Goal: Obtain resource: Download file/media

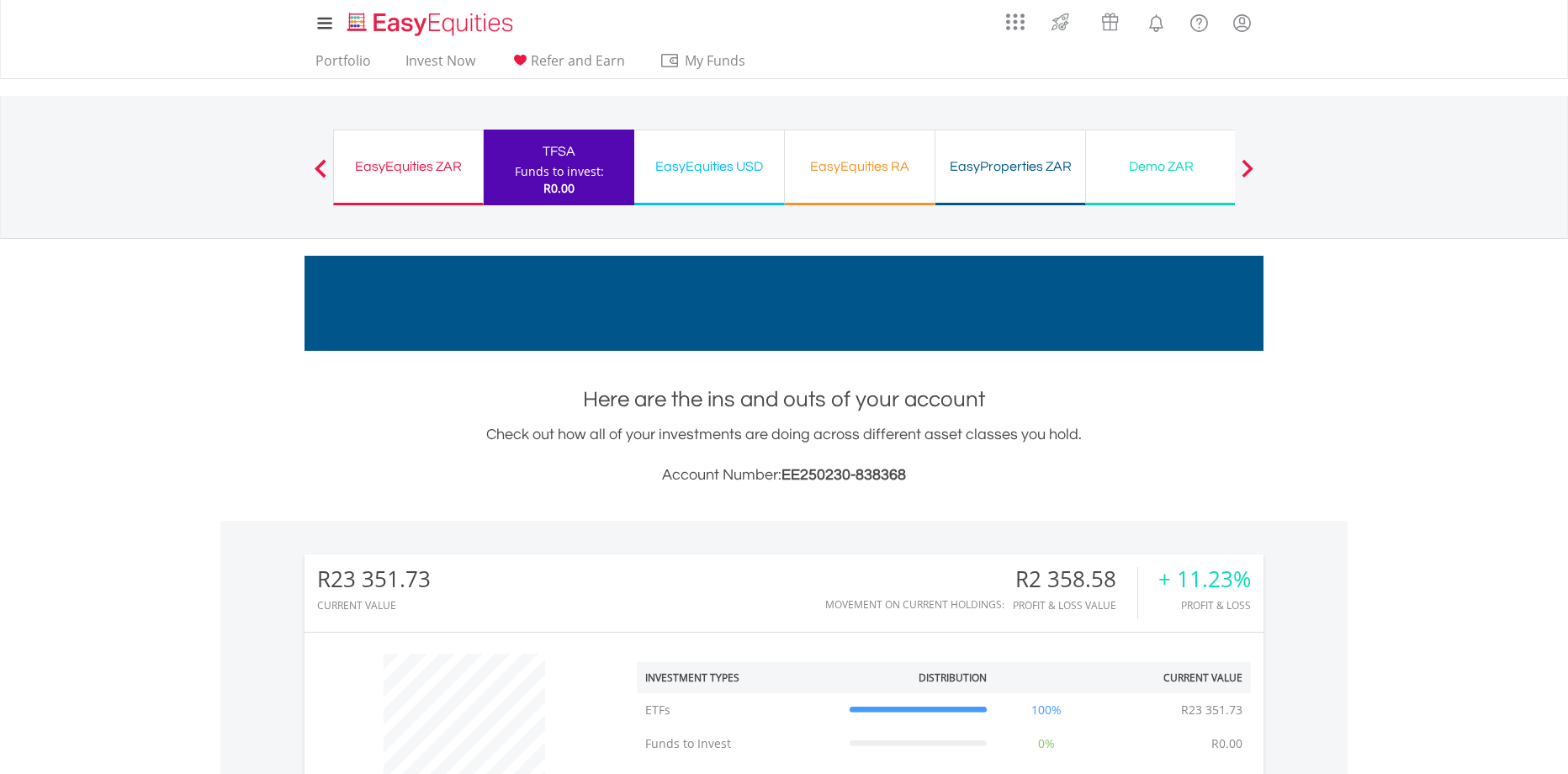
click at [888, 473] on span "EE250230-838368" at bounding box center [844, 475] width 124 height 16
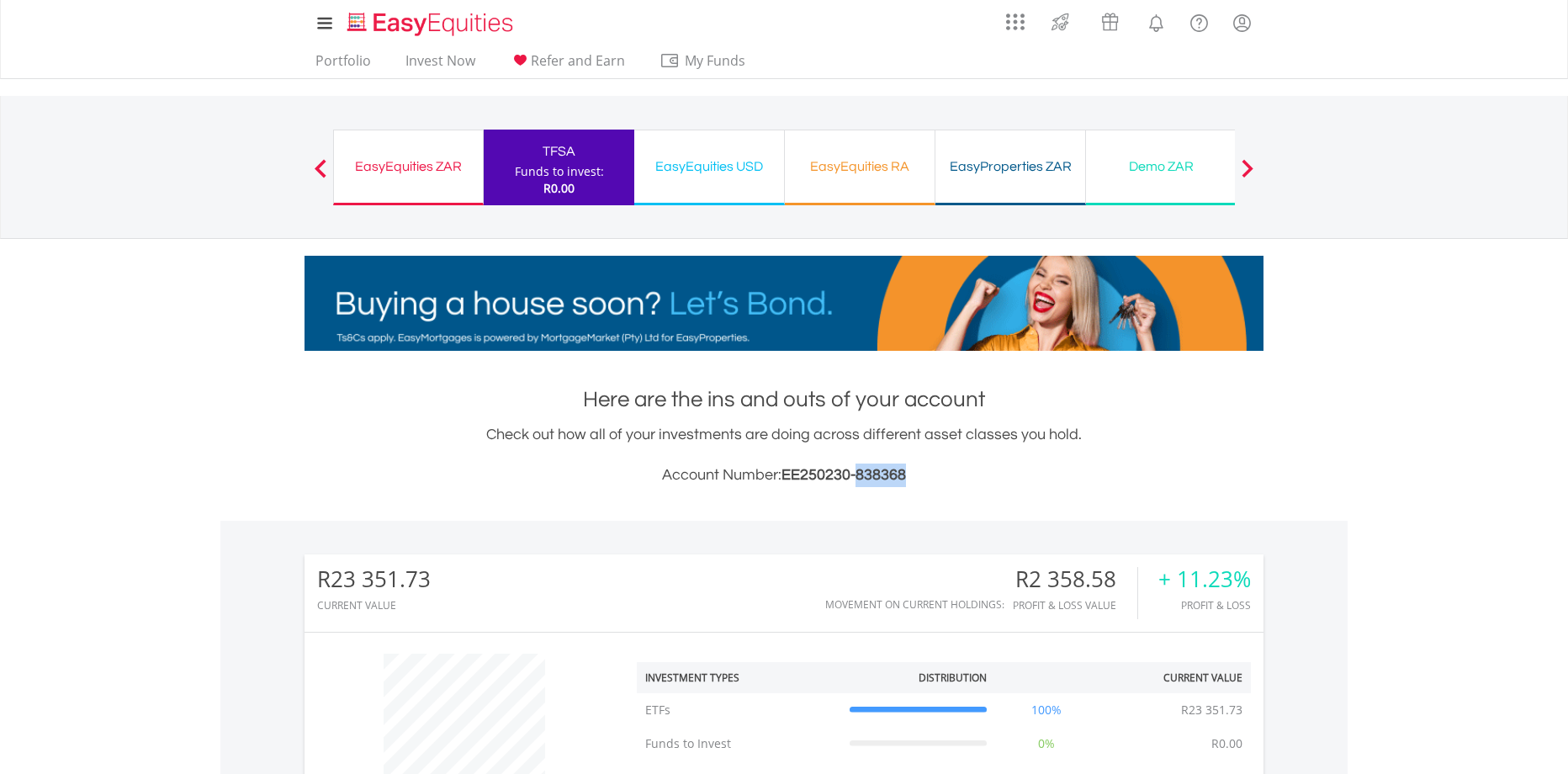
click at [888, 473] on span "EE250230-838368" at bounding box center [844, 475] width 124 height 16
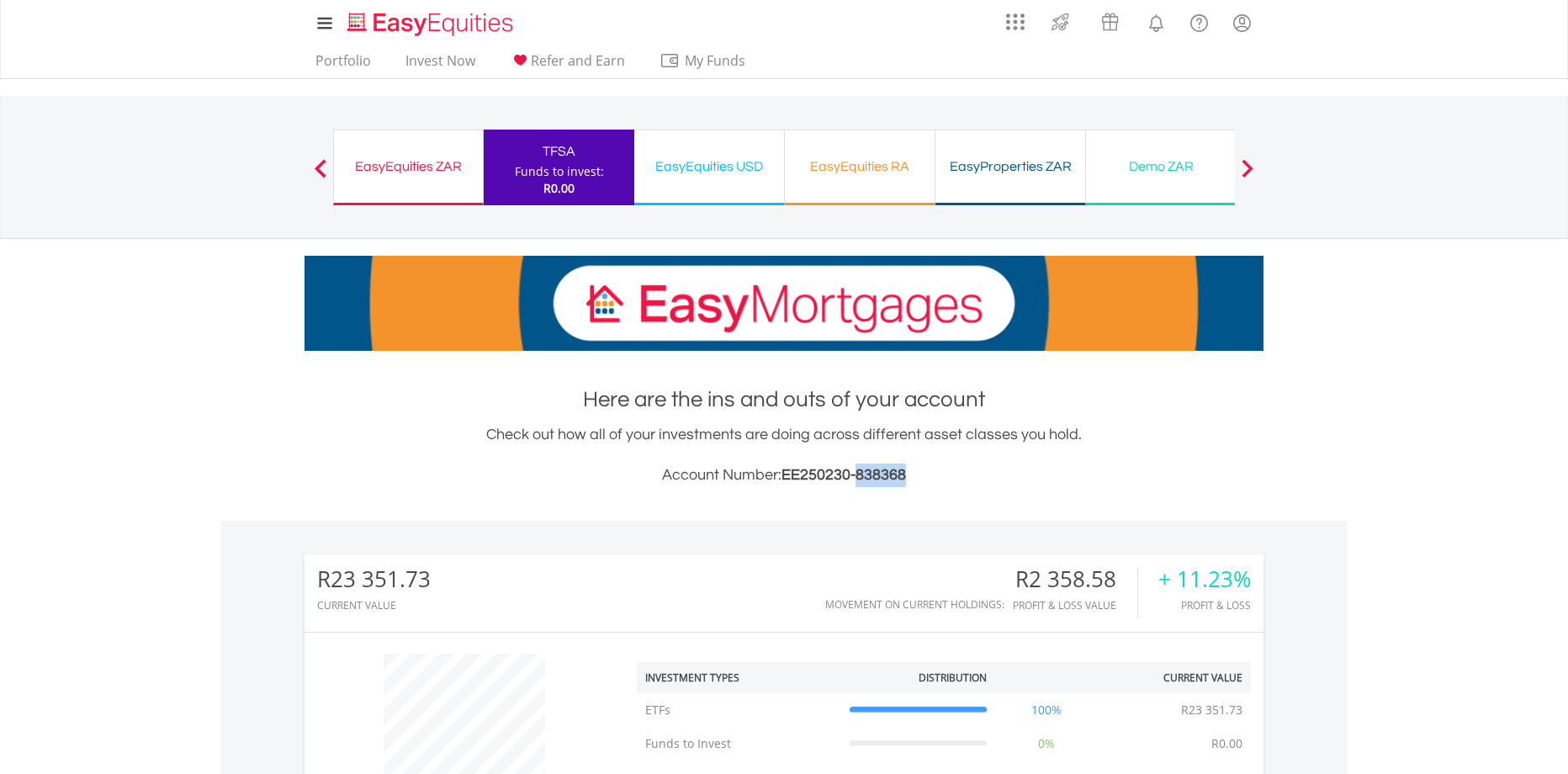
click at [888, 473] on span "EE250230-838368" at bounding box center [844, 475] width 124 height 16
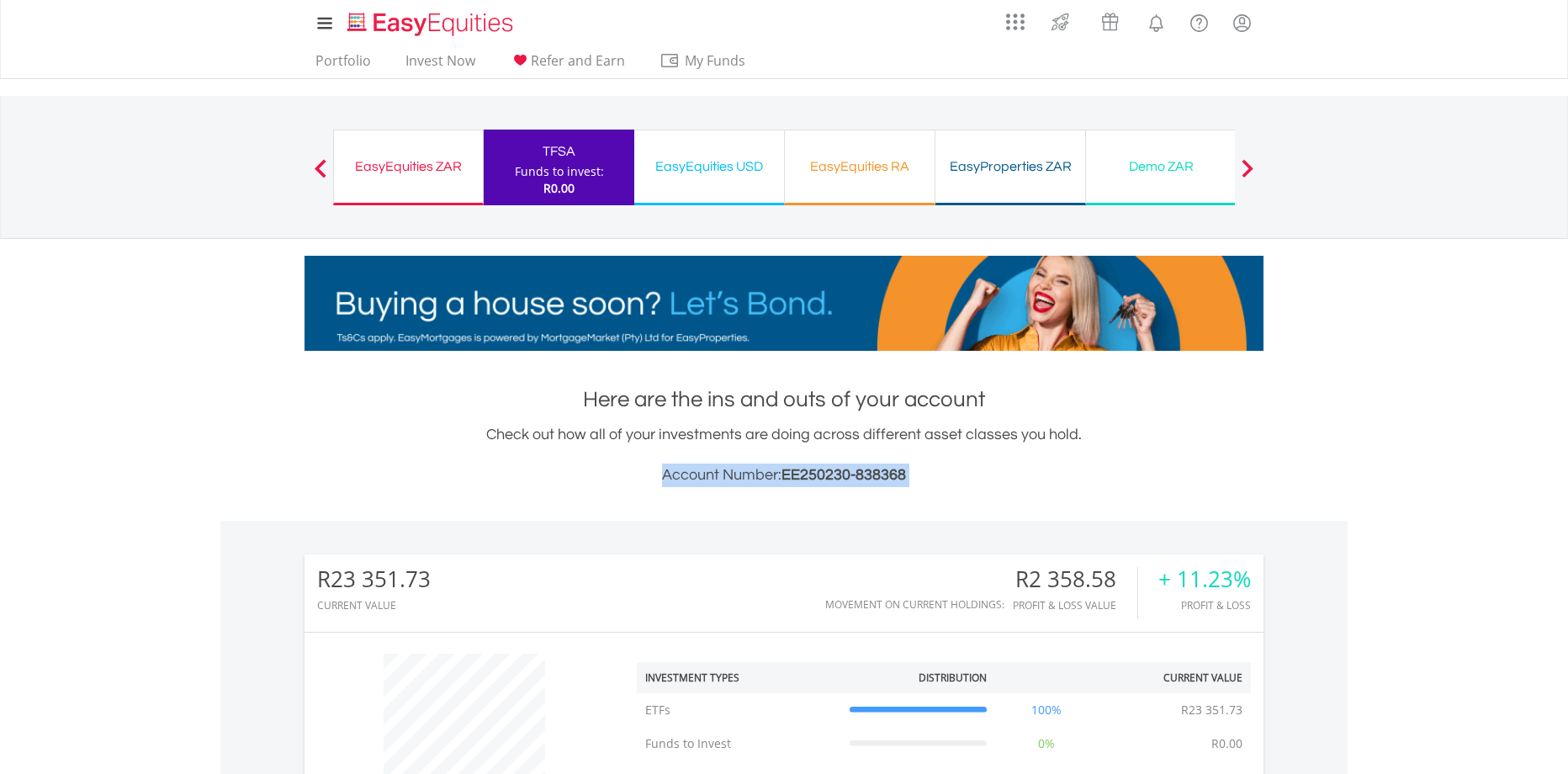
click at [905, 480] on span "EE250230-838368" at bounding box center [844, 475] width 124 height 16
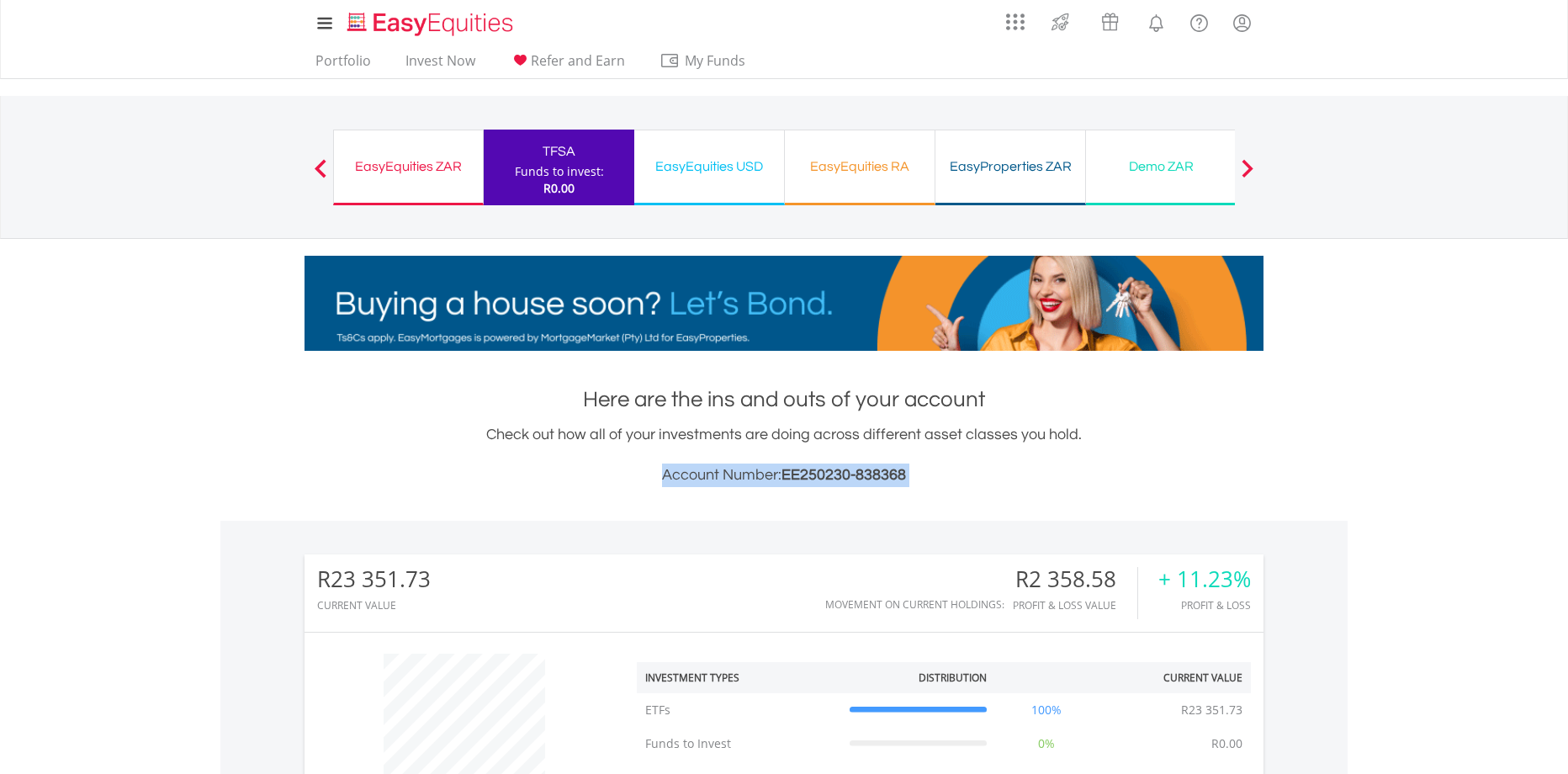
click at [920, 483] on h3 "Account Number: EE250230-838368" at bounding box center [784, 476] width 959 height 24
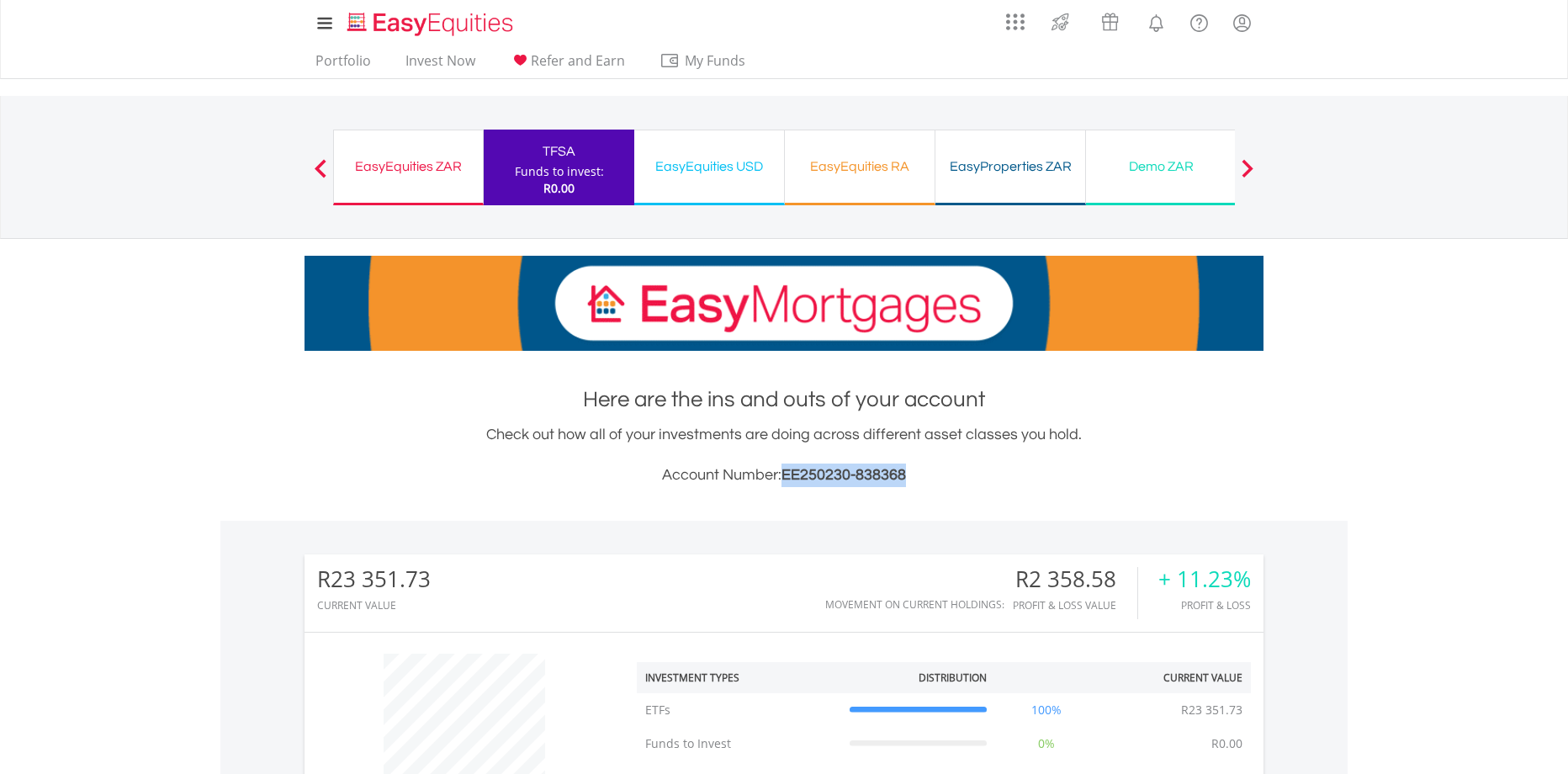
drag, startPoint x: 918, startPoint y: 475, endPoint x: 786, endPoint y: 485, distance: 132.4
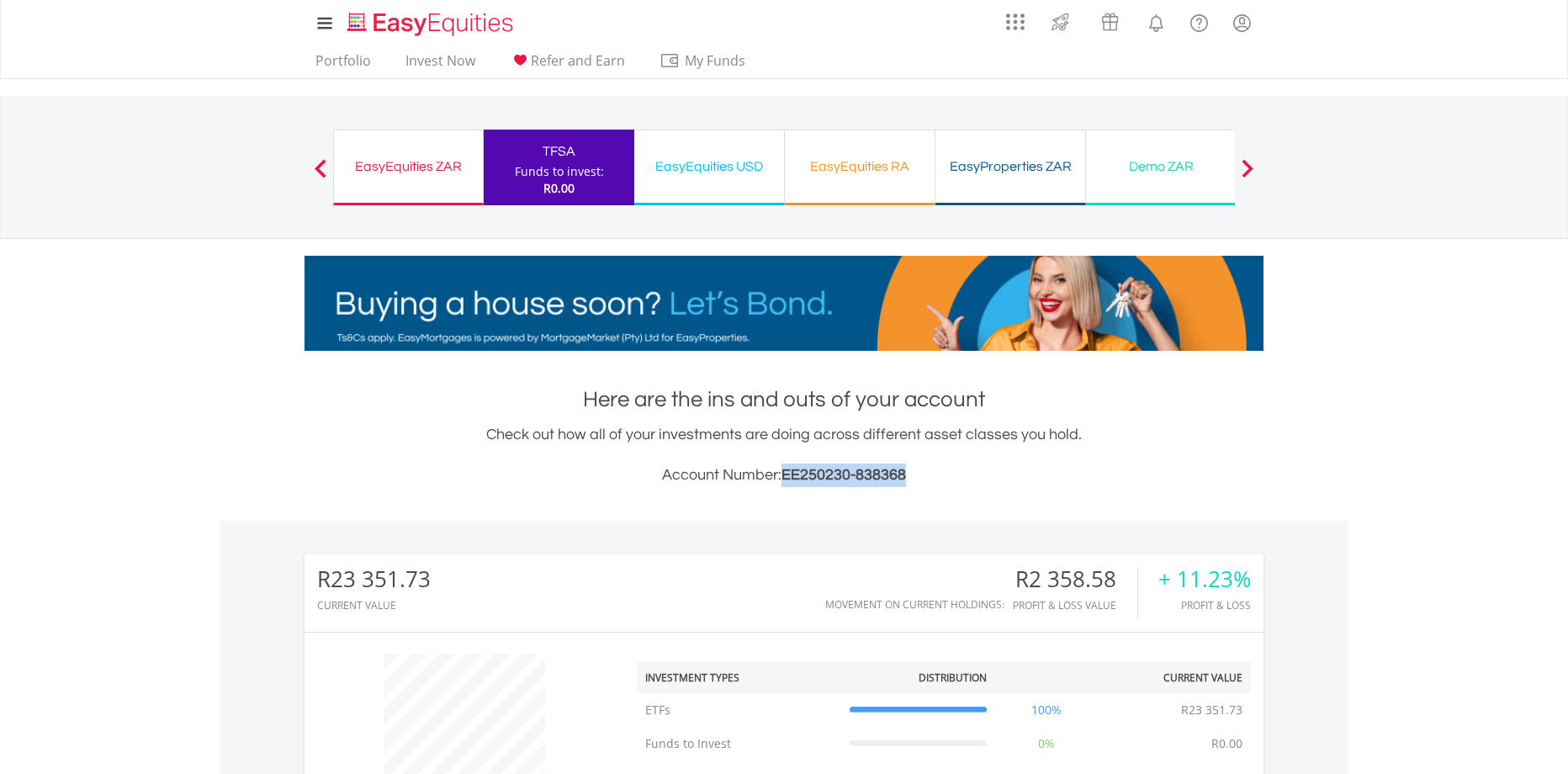
click at [786, 485] on h3 "Account Number: EE250230-838368" at bounding box center [784, 476] width 959 height 24
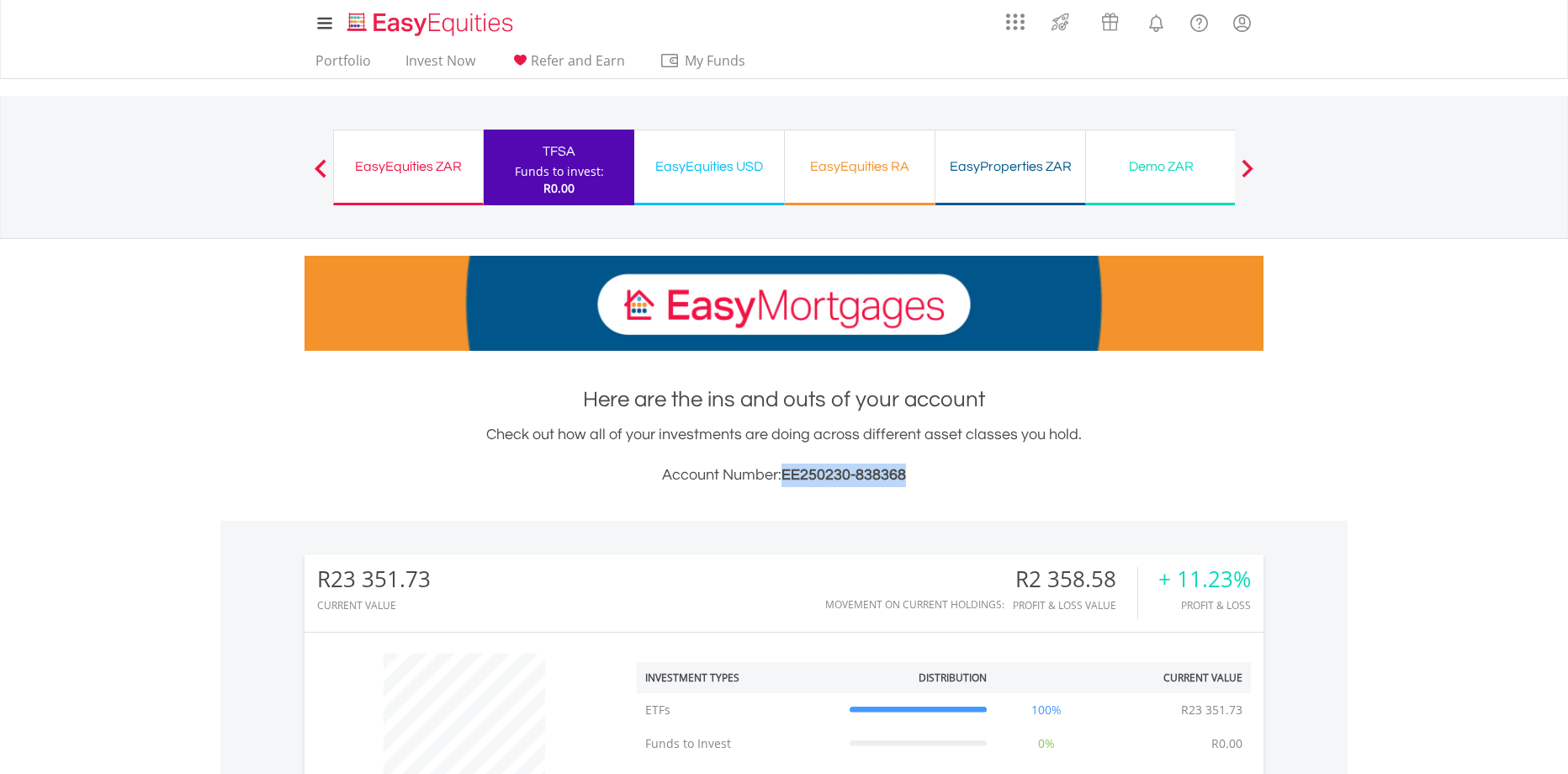
copy span "EE250230-838368"
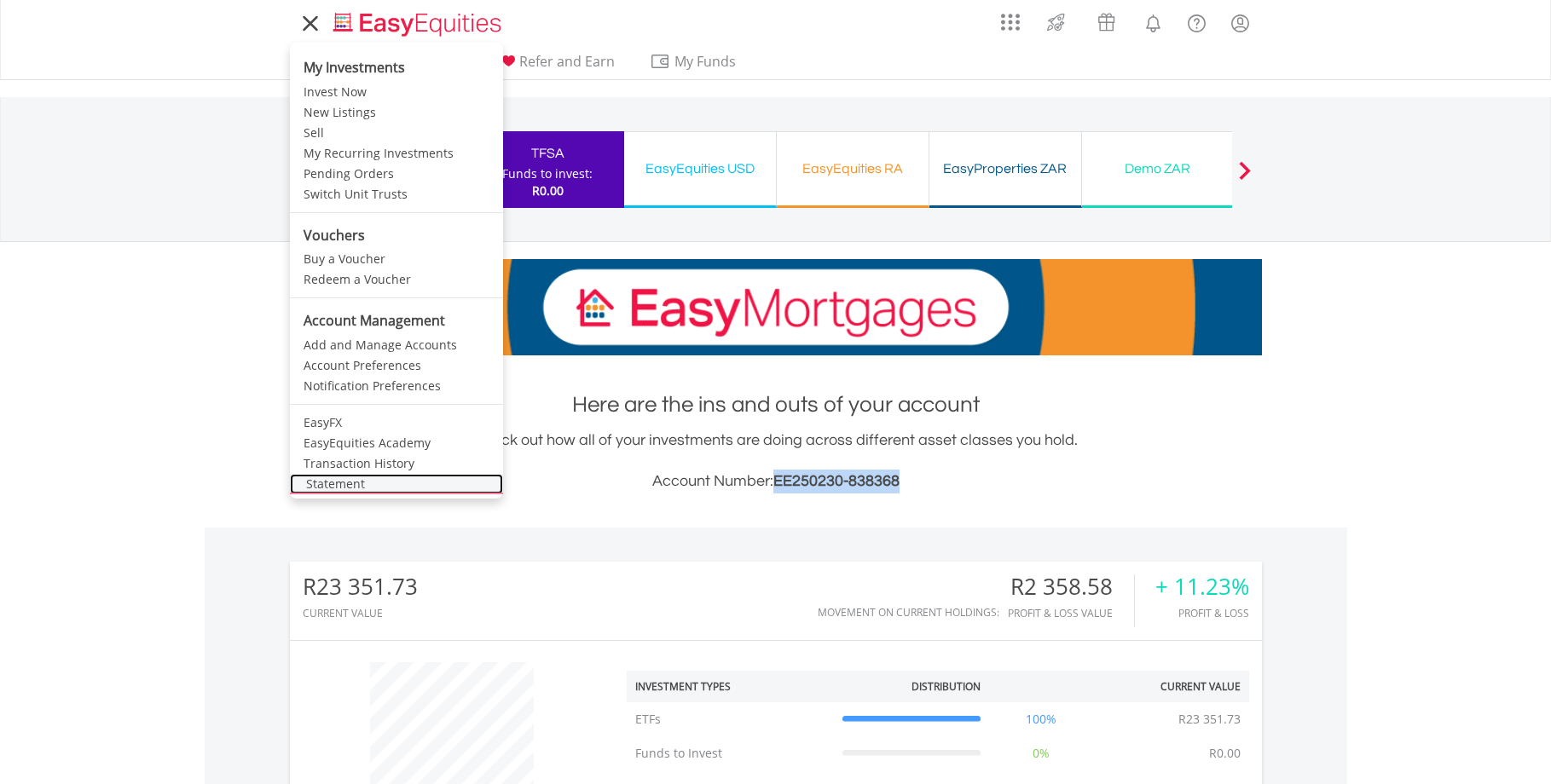
click at [343, 490] on link "Statement" at bounding box center [396, 485] width 213 height 21
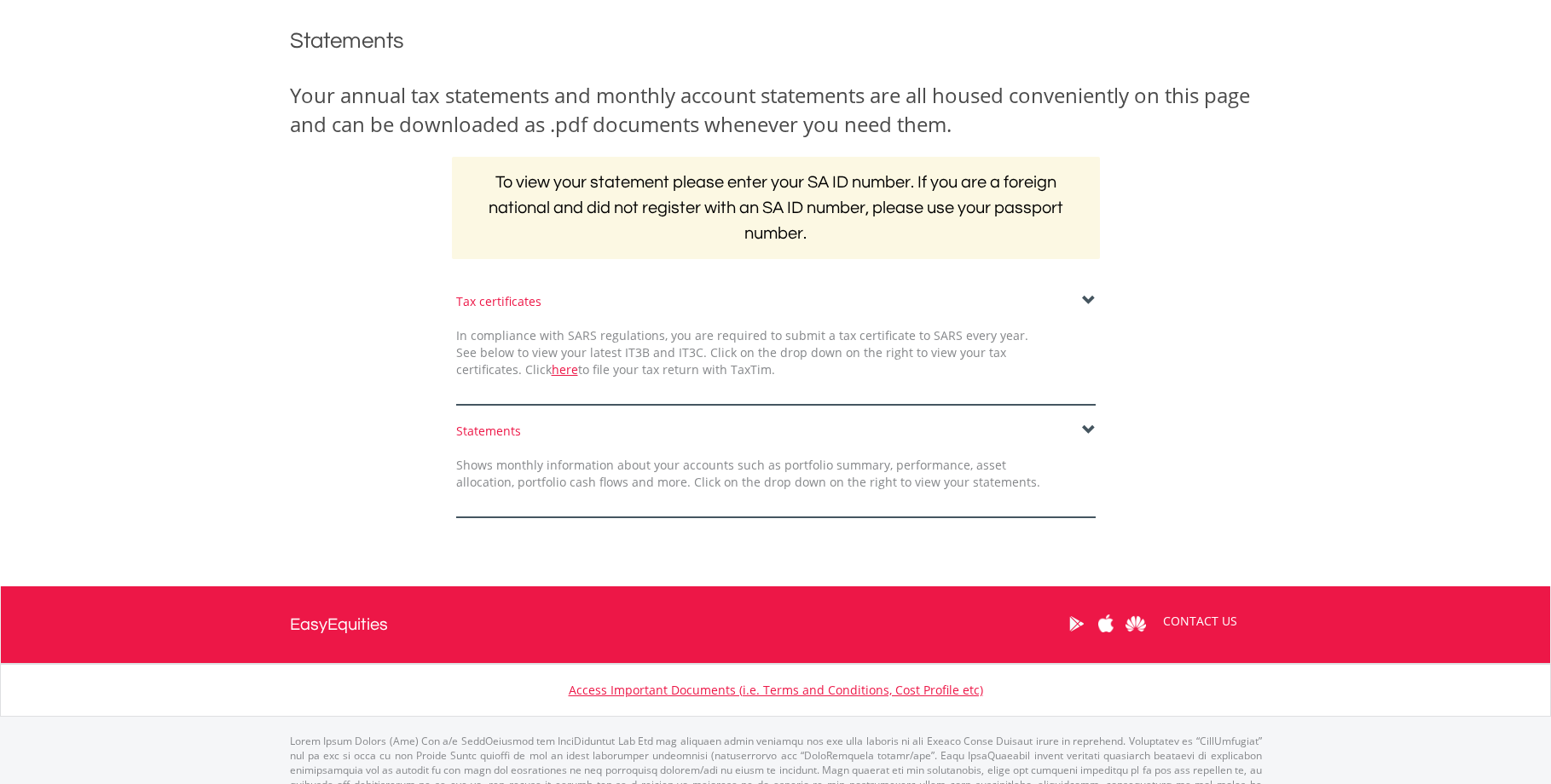
scroll to position [204, 0]
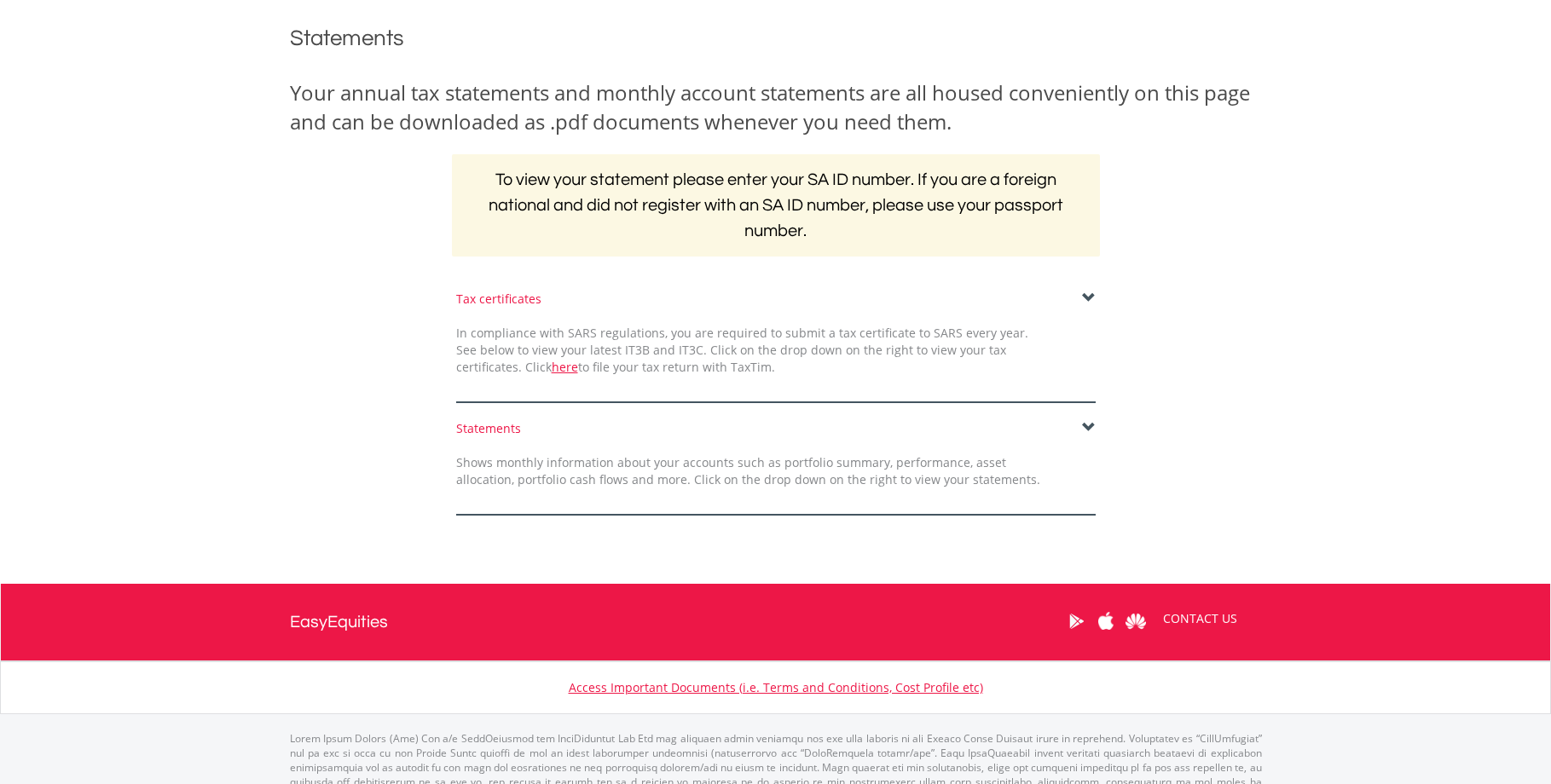
click at [1095, 424] on span at bounding box center [1089, 428] width 14 height 14
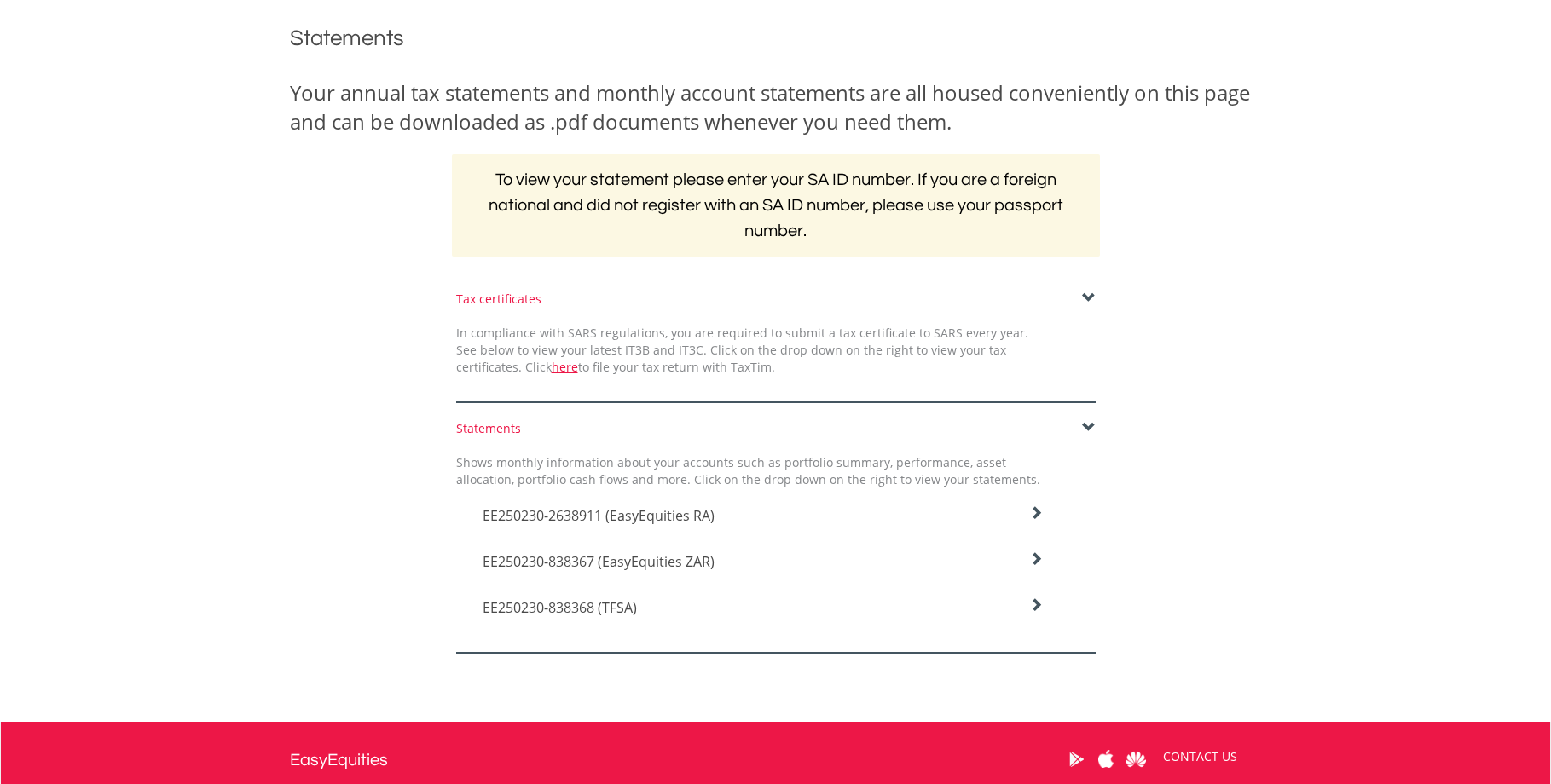
click at [696, 518] on span "EE250230-2638911 (EasyEquities RA)" at bounding box center [598, 516] width 232 height 19
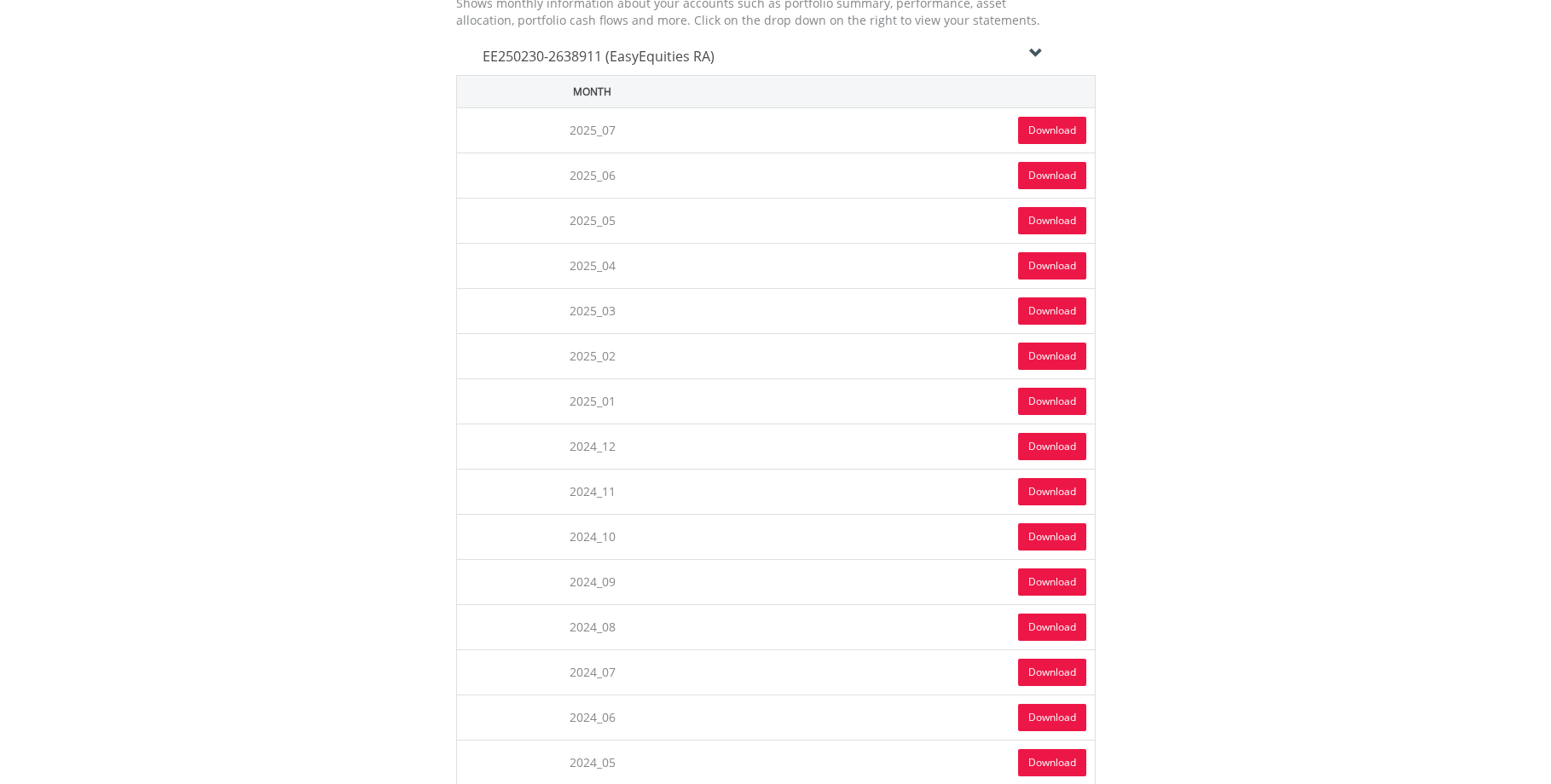
scroll to position [409, 0]
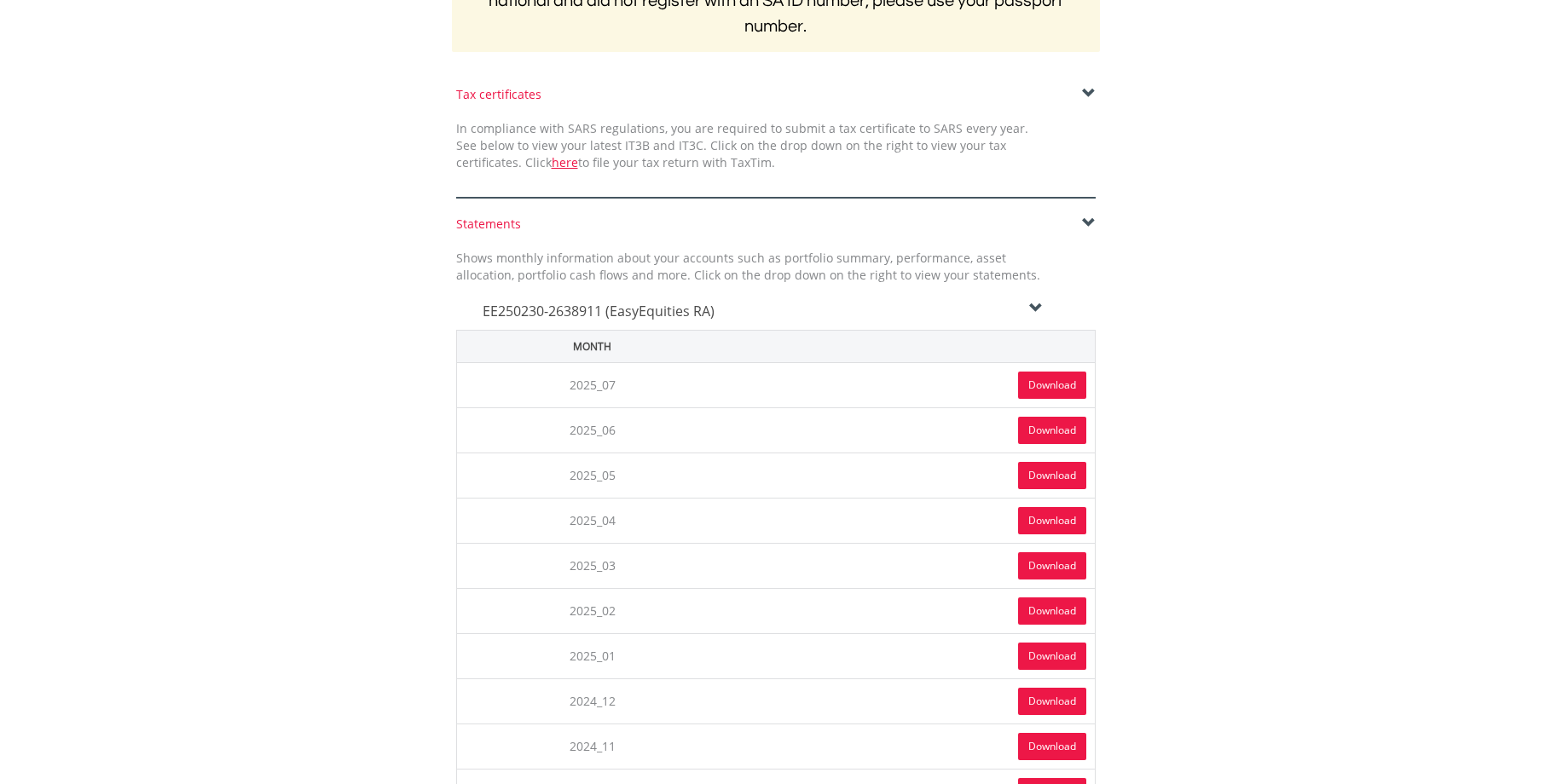
click at [1066, 386] on link "Download" at bounding box center [1052, 386] width 68 height 28
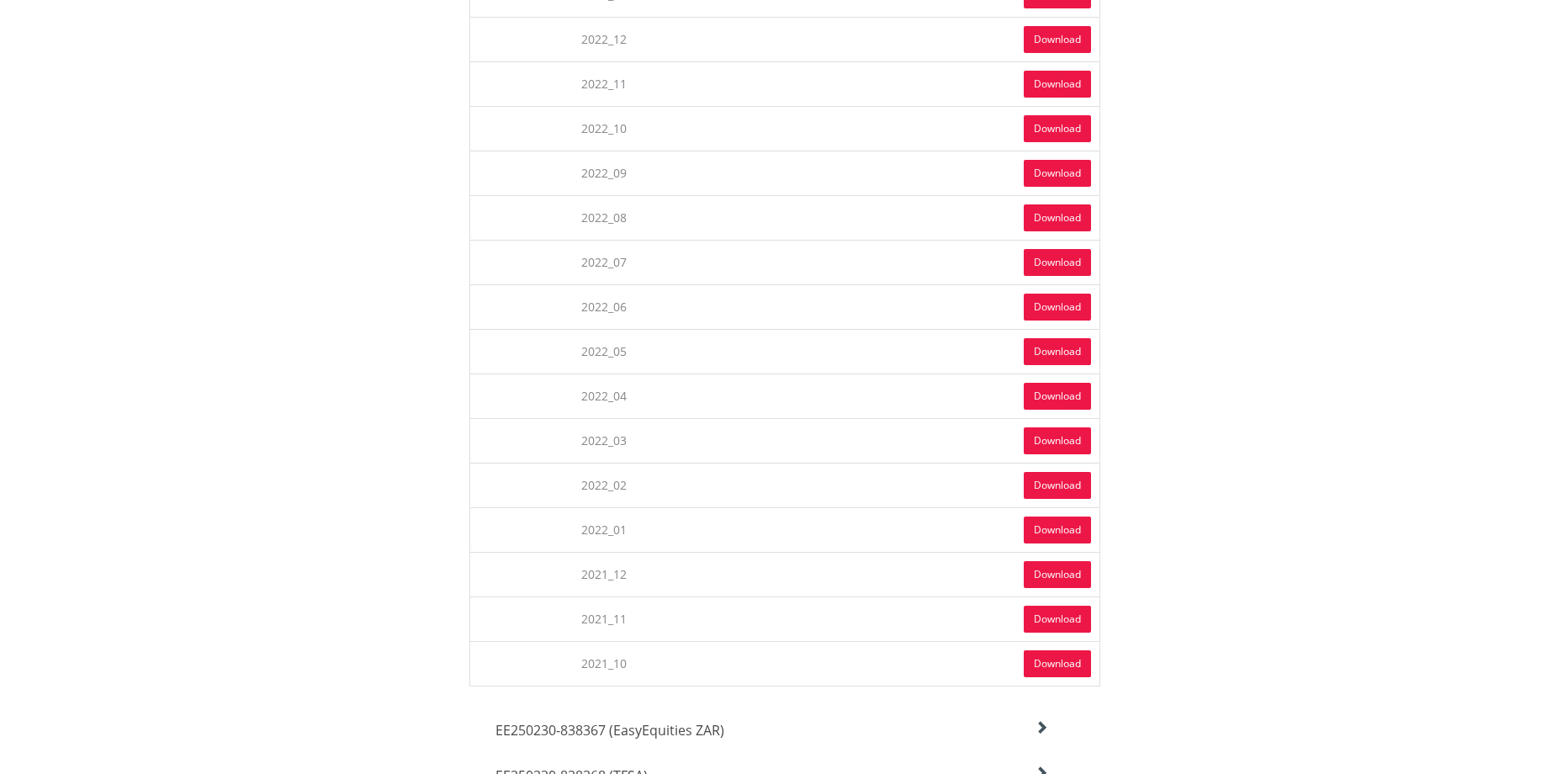
scroll to position [2485, 0]
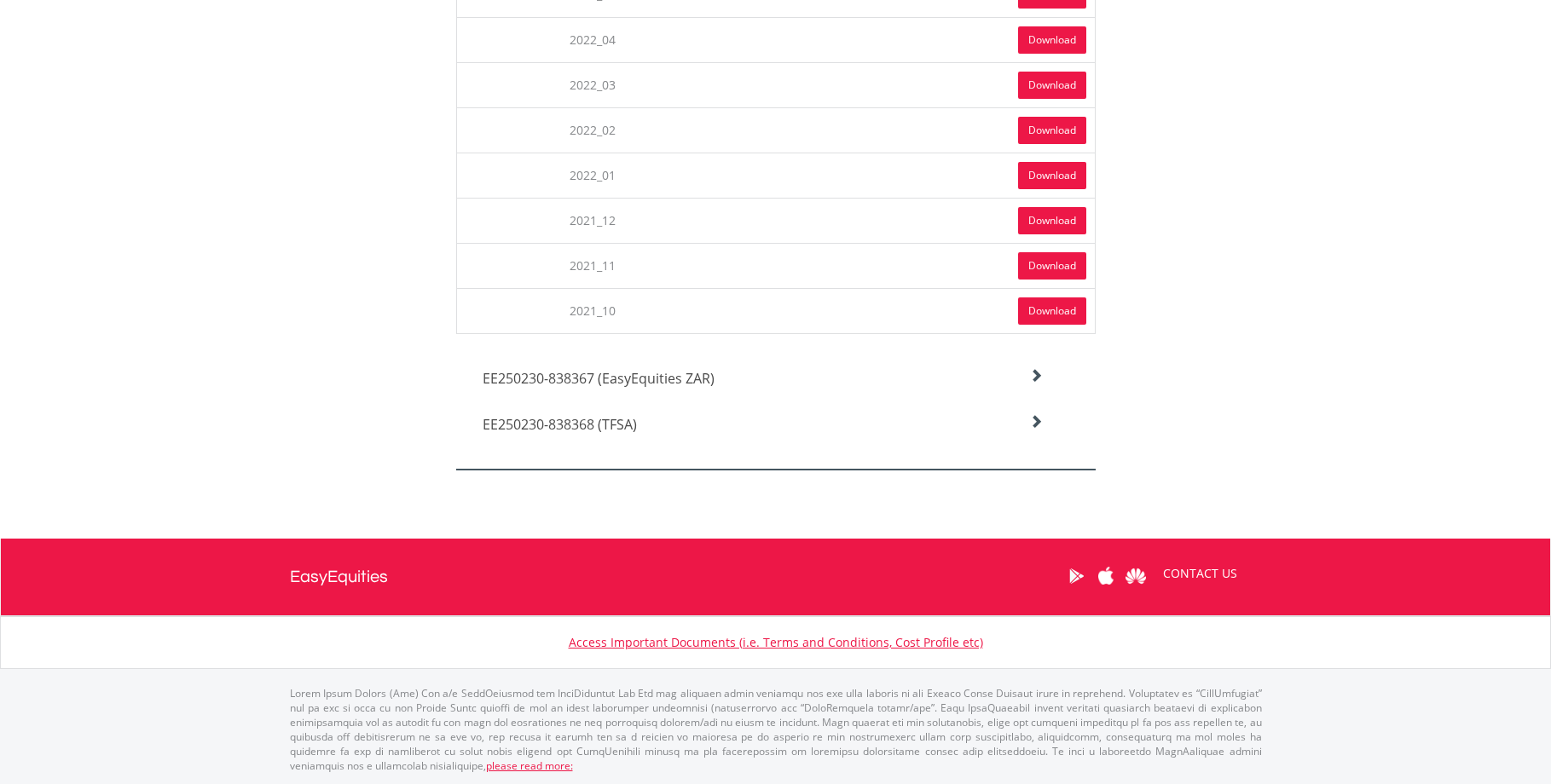
click at [1033, 383] on icon at bounding box center [1036, 376] width 14 height 14
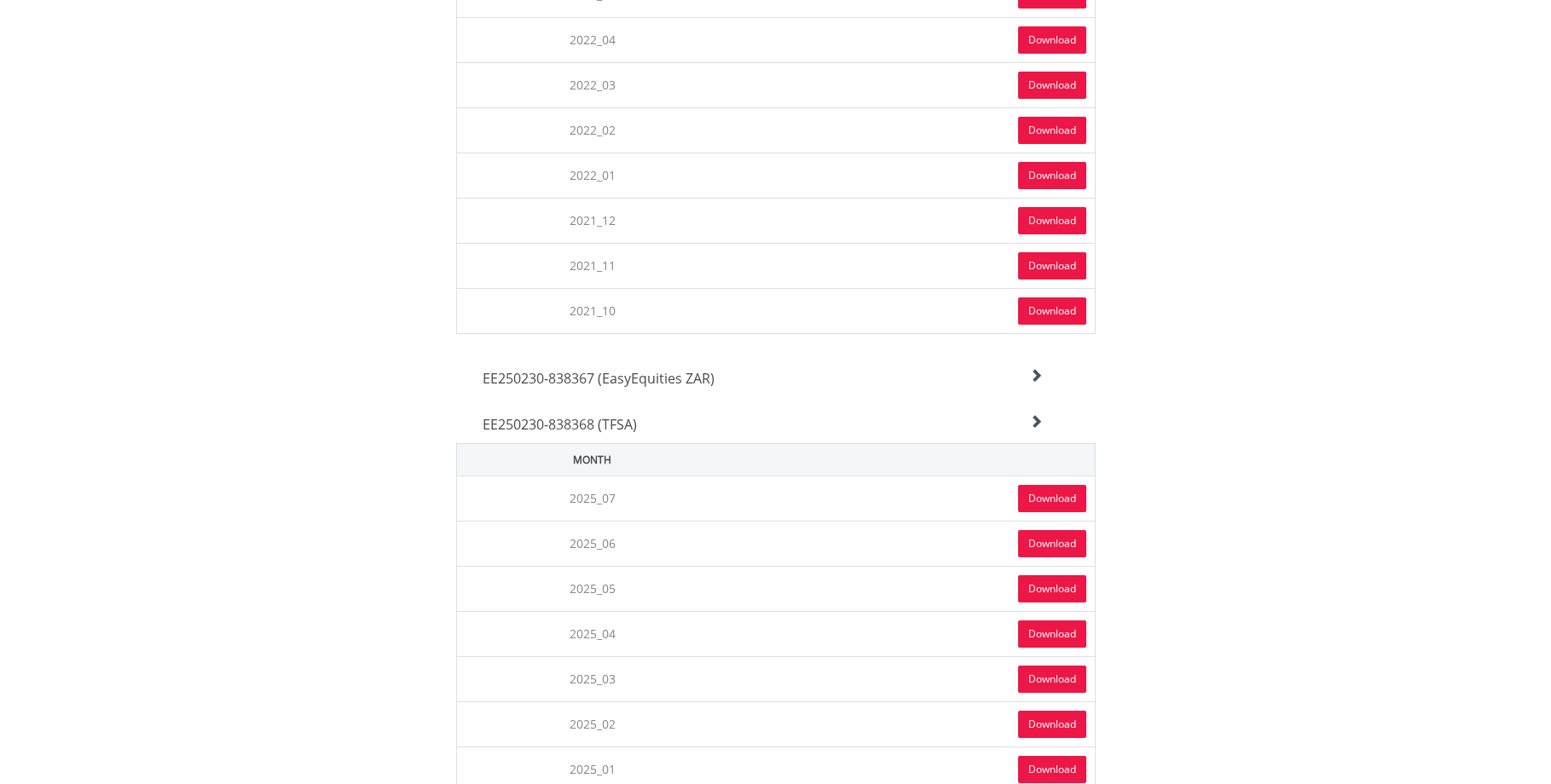
click at [1066, 499] on link "Download" at bounding box center [1052, 499] width 68 height 28
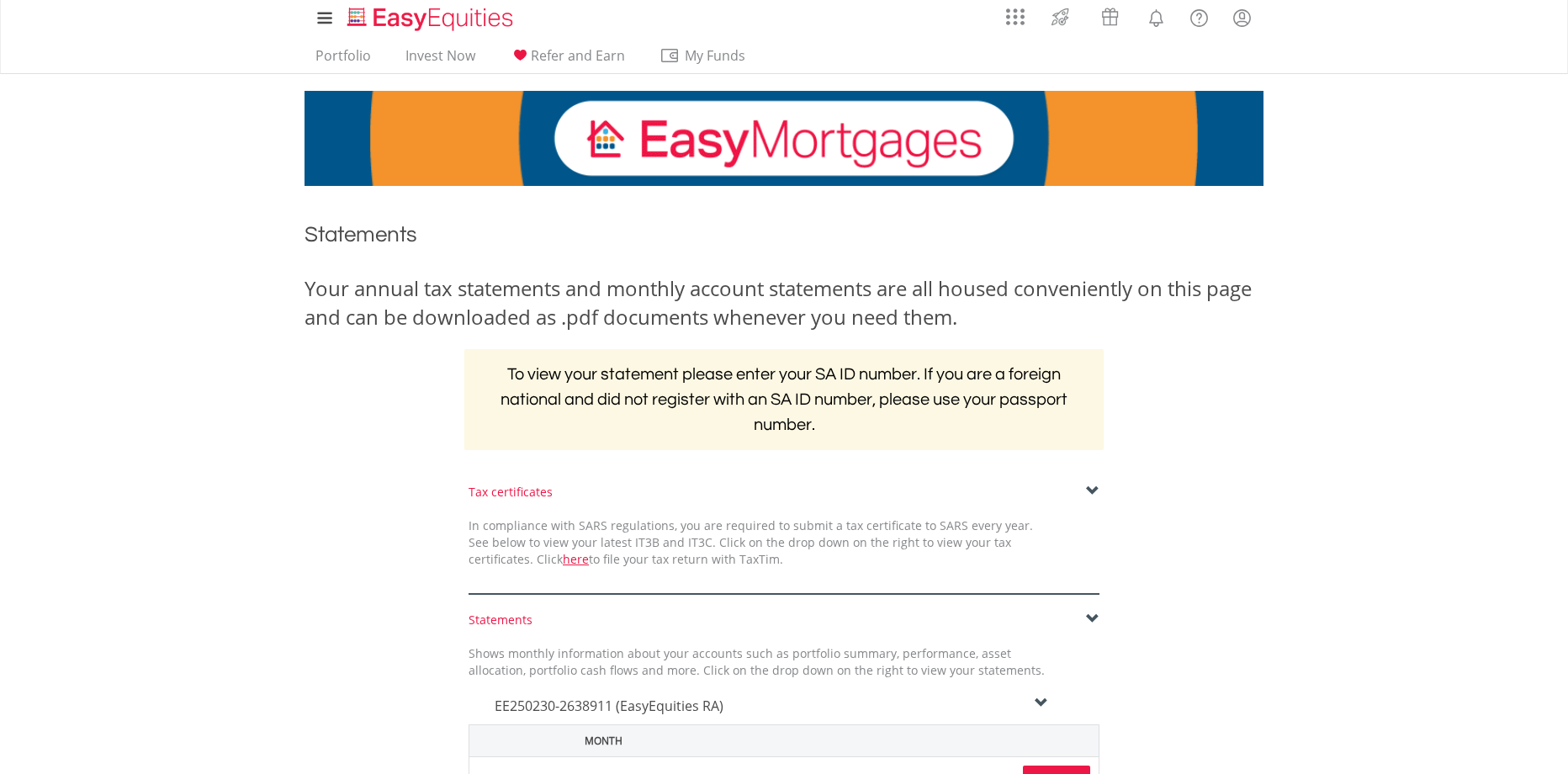
scroll to position [0, 0]
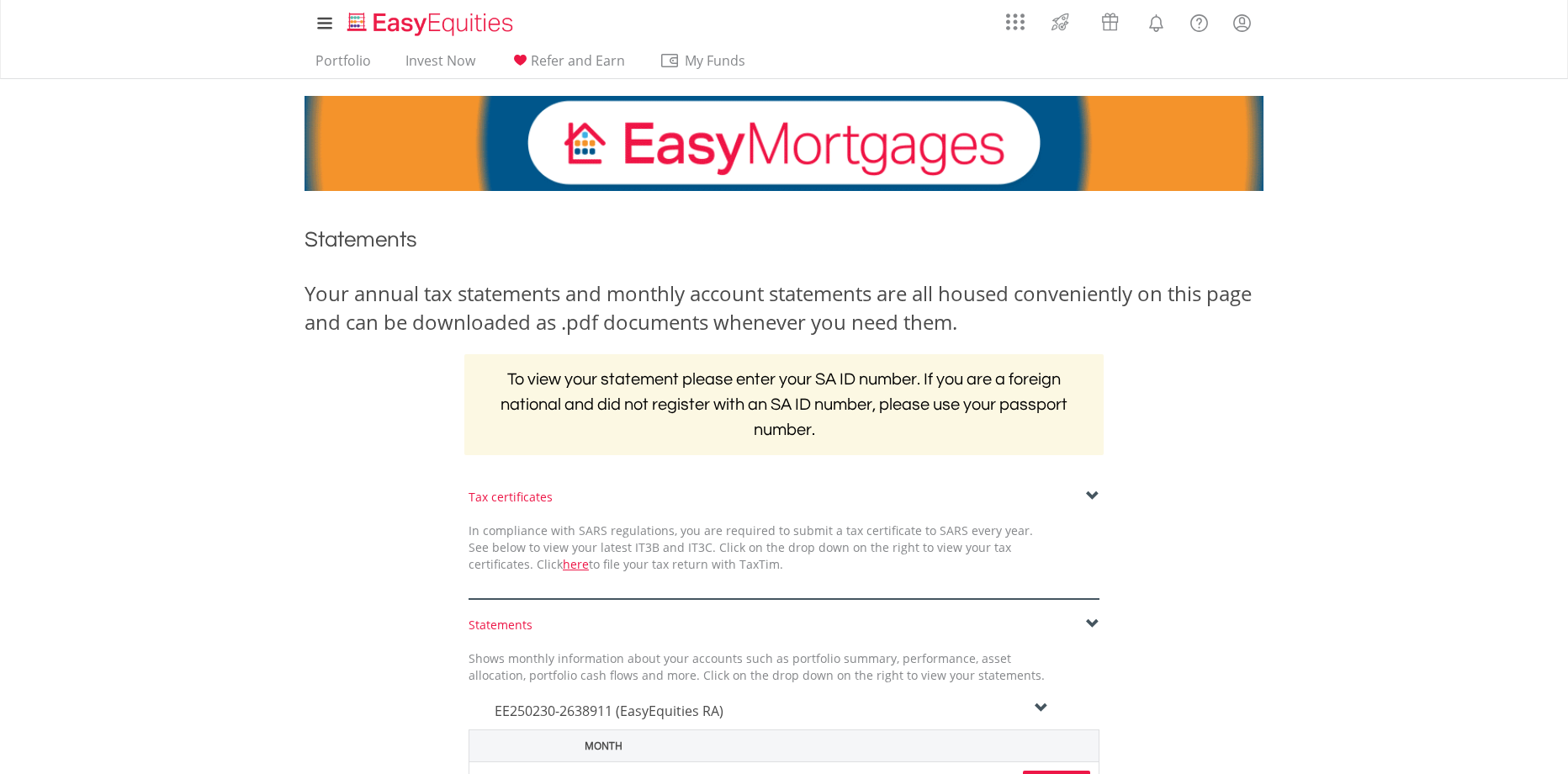
click at [1084, 495] on div "Tax certificates" at bounding box center [784, 497] width 631 height 17
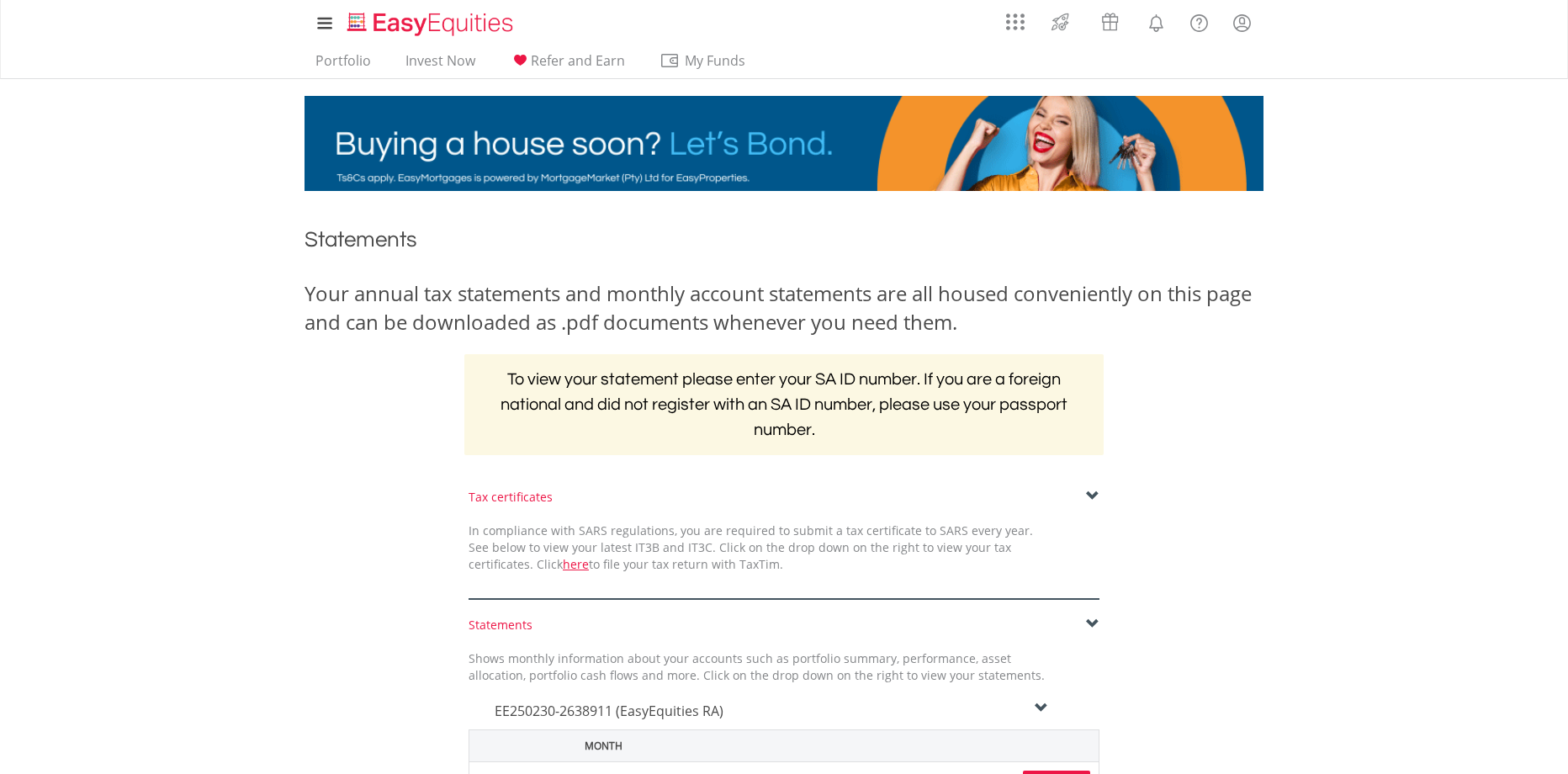
click at [1095, 491] on span at bounding box center [1093, 496] width 14 height 14
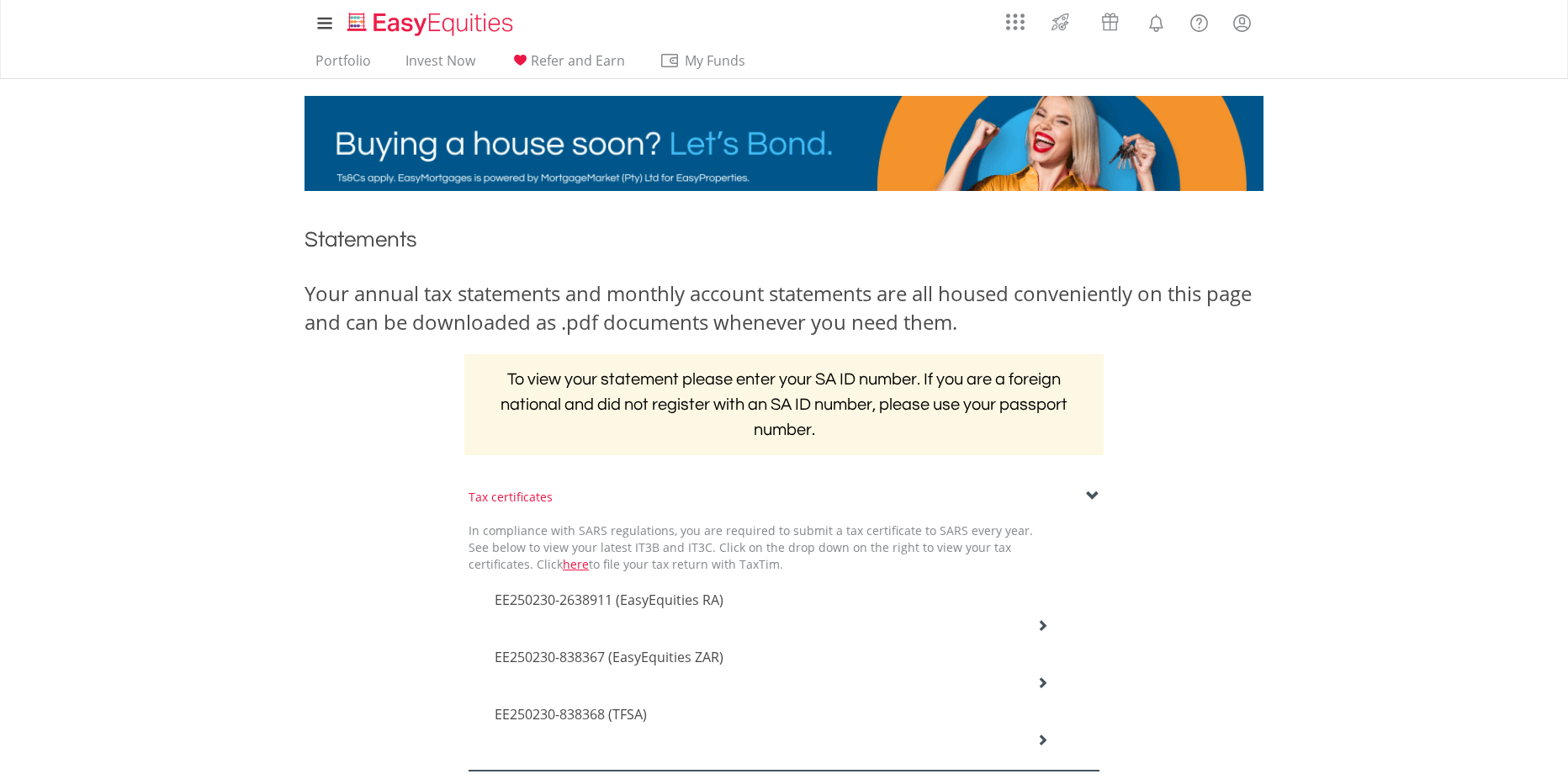
click at [1095, 491] on span at bounding box center [1093, 496] width 14 height 14
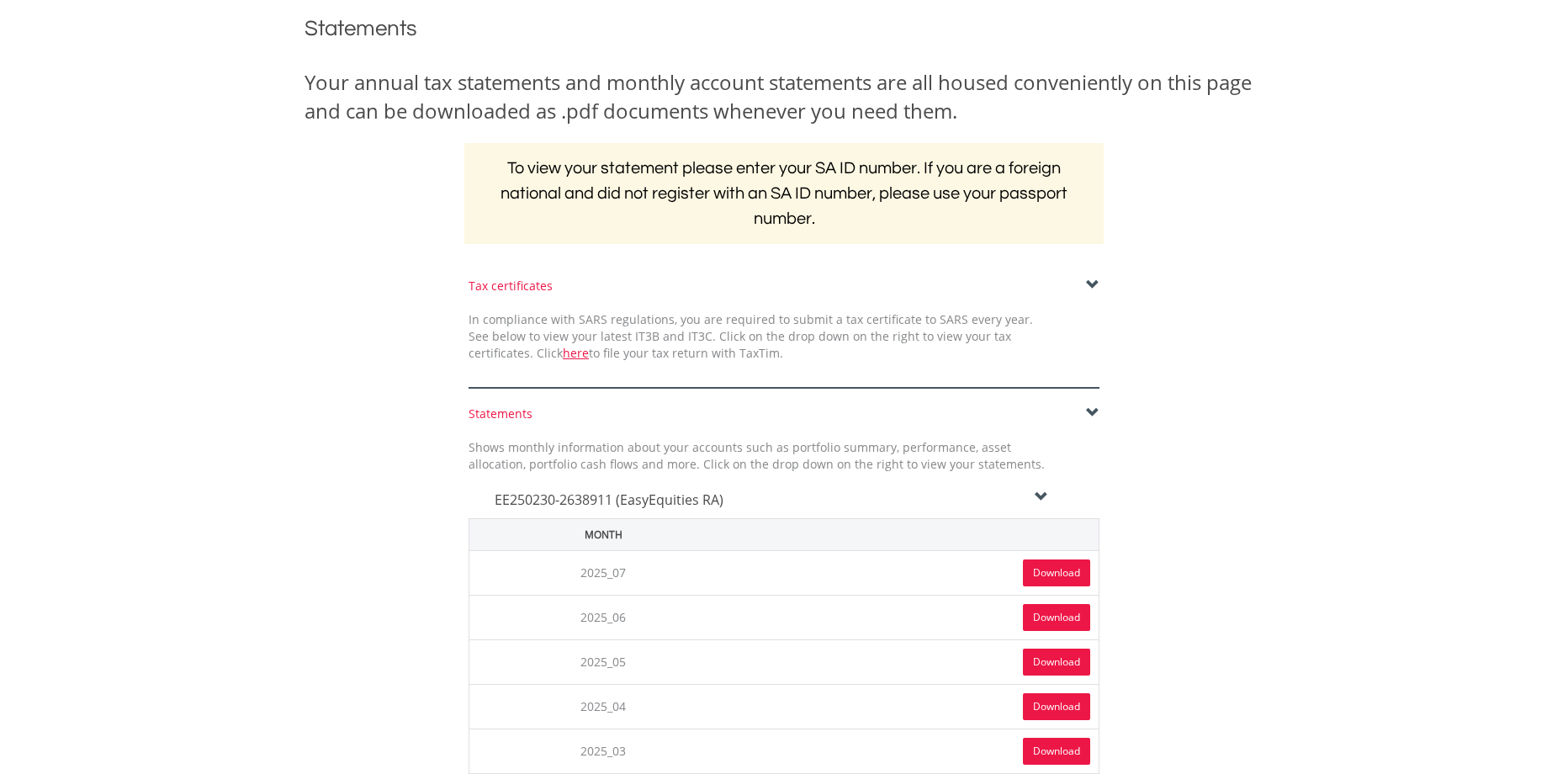
scroll to position [303, 0]
